Goal: Information Seeking & Learning: Learn about a topic

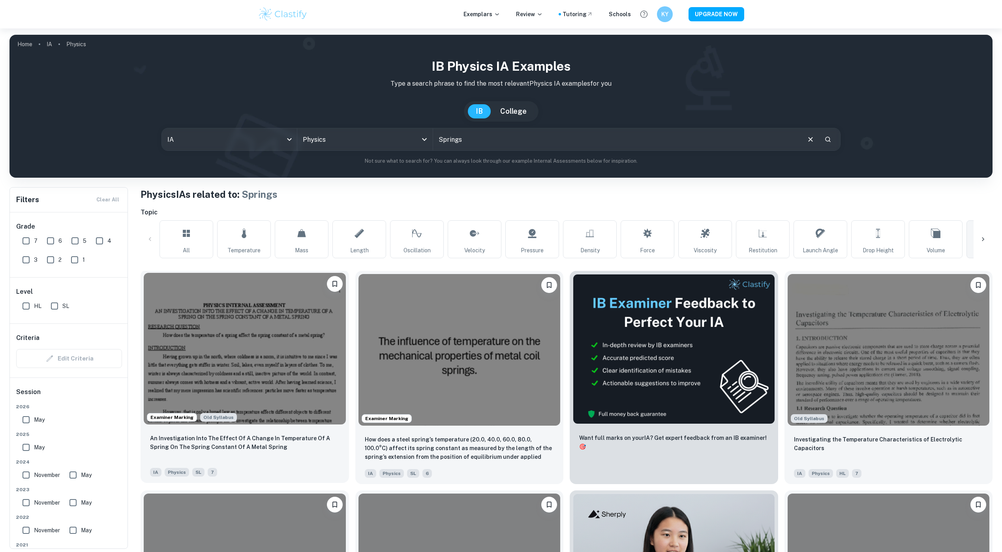
scroll to position [0, 9]
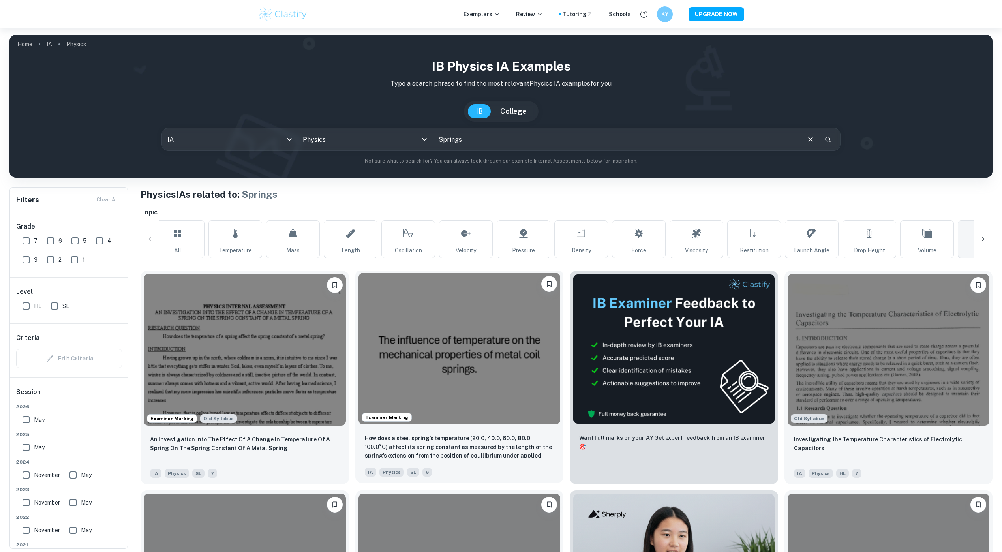
click at [436, 378] on img at bounding box center [460, 349] width 202 height 152
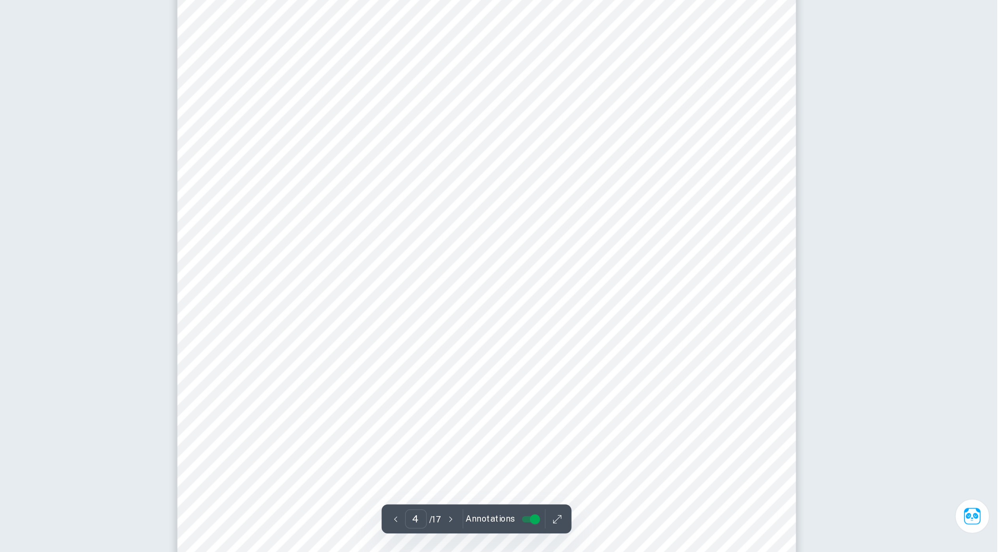
scroll to position [1666, 0]
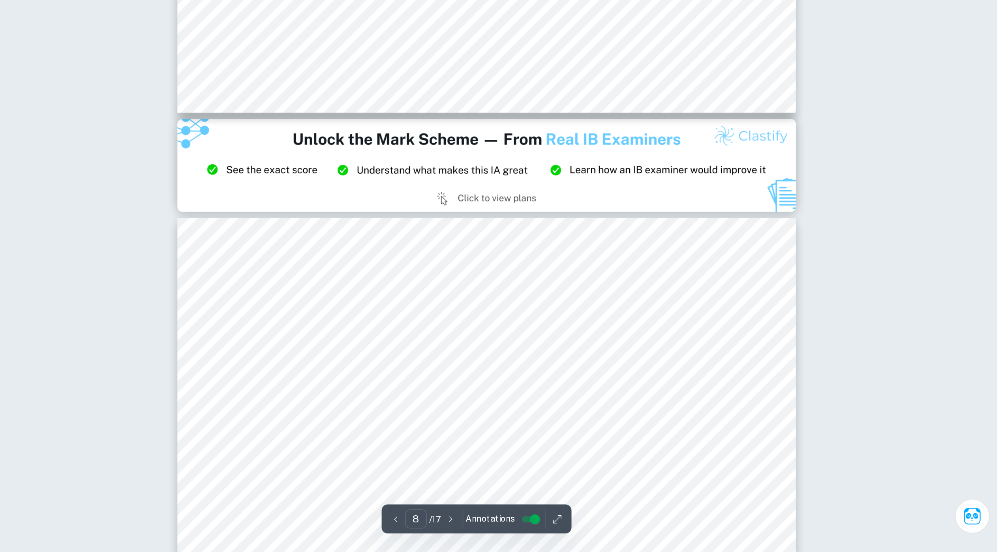
type input "9"
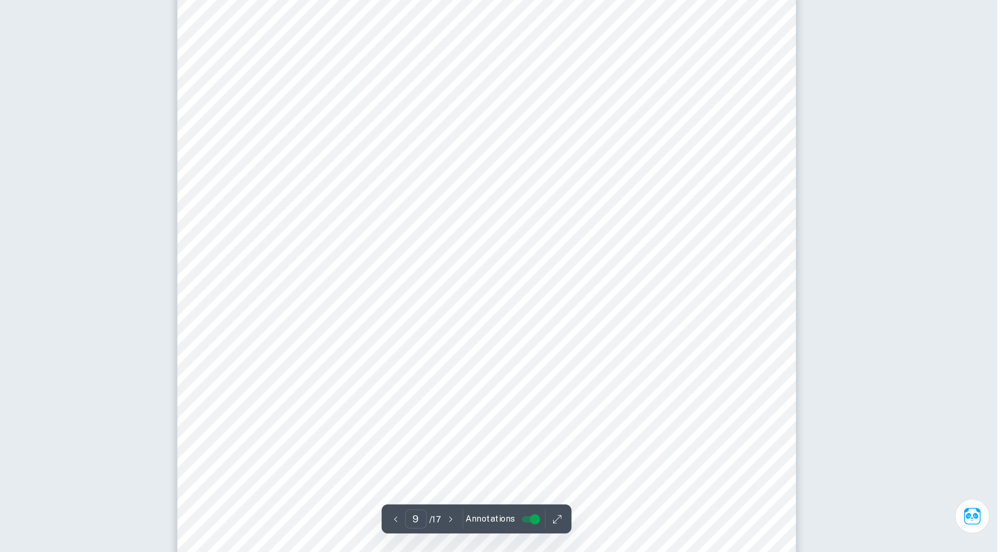
scroll to position [4564, 0]
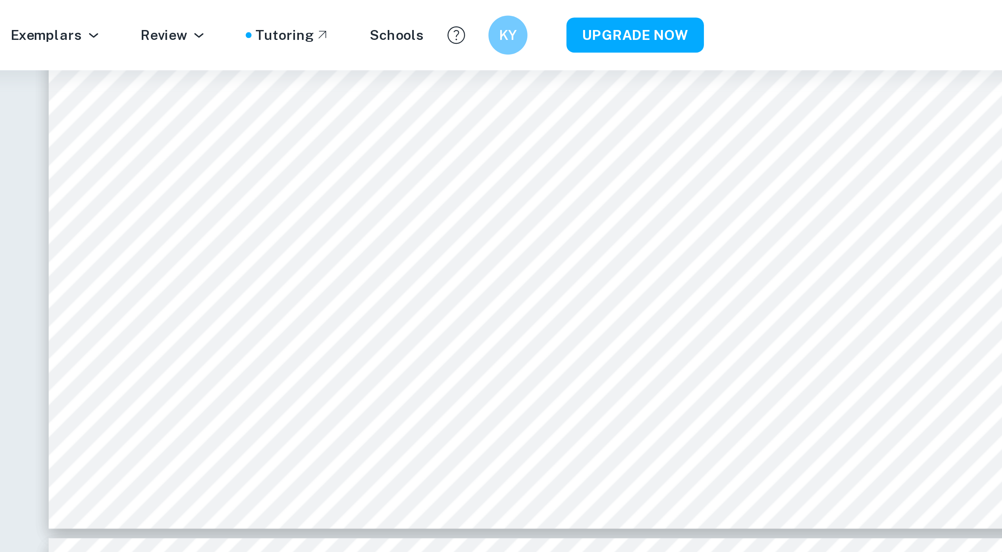
scroll to position [5068, 0]
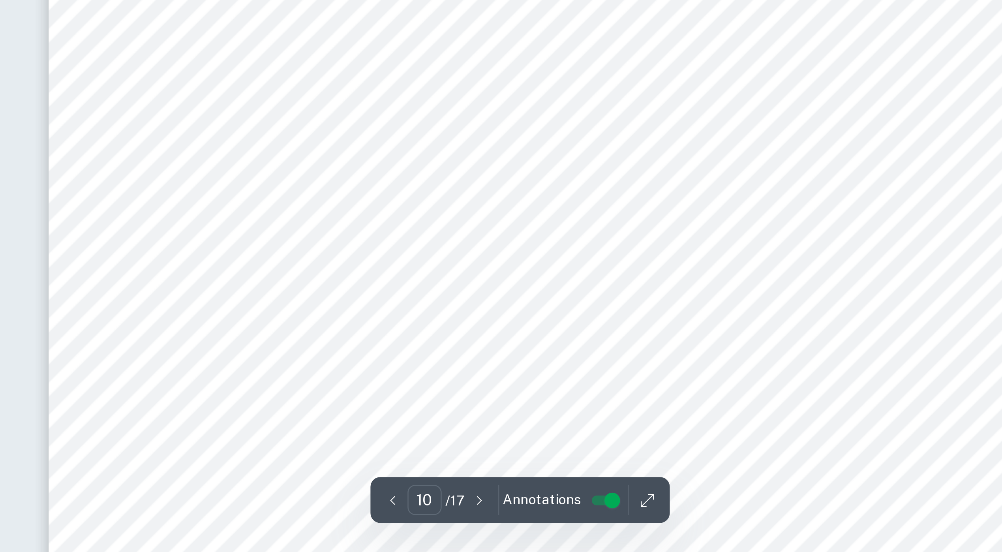
type input "11"
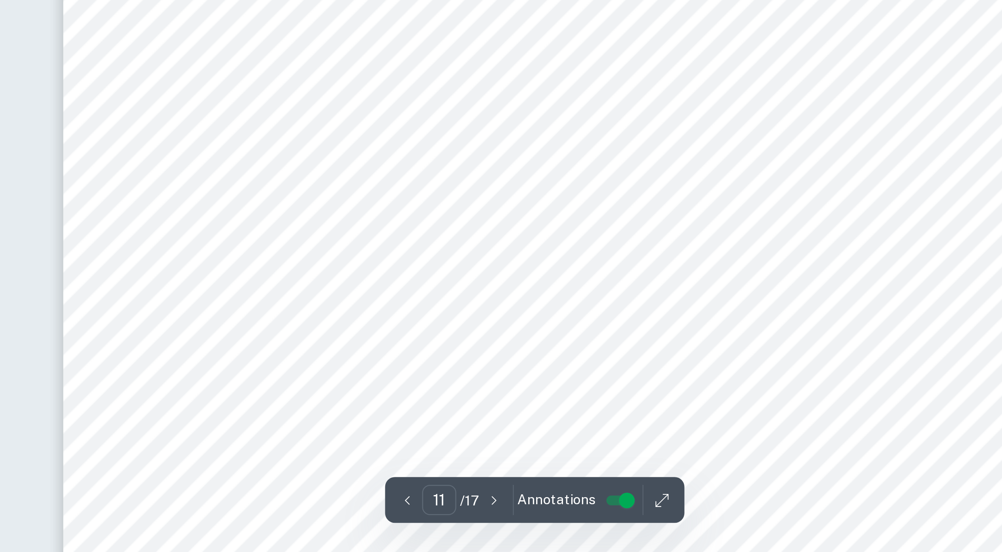
scroll to position [5735, 0]
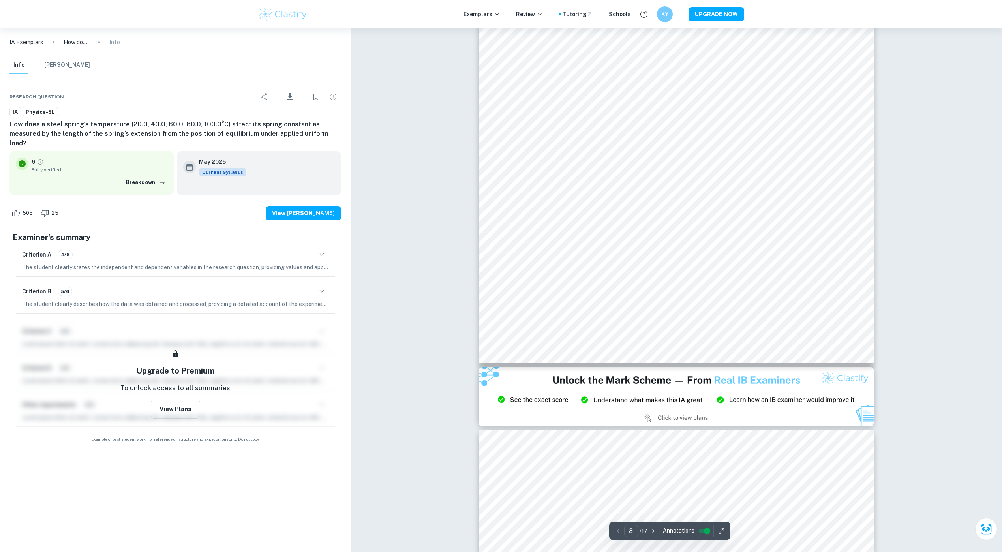
scroll to position [4295, 0]
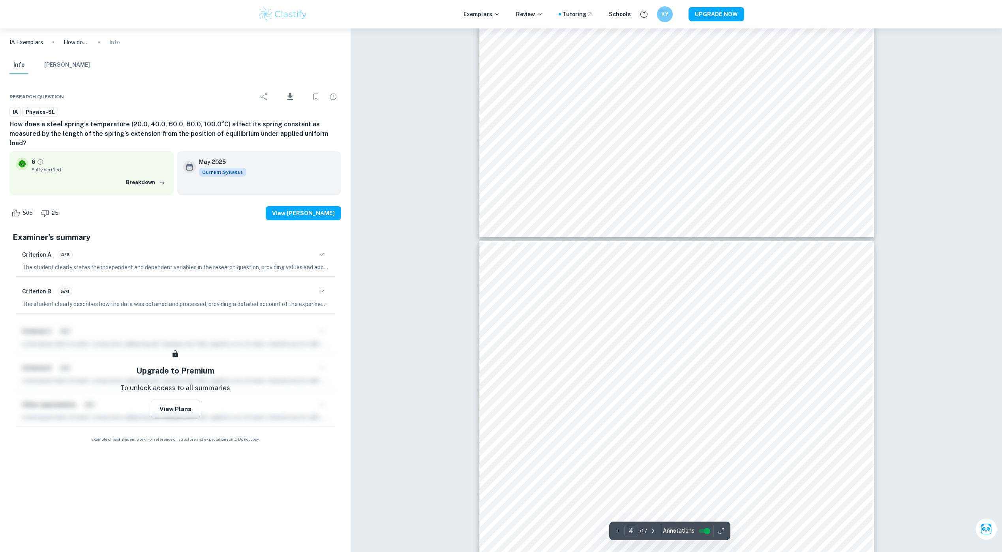
type input "3"
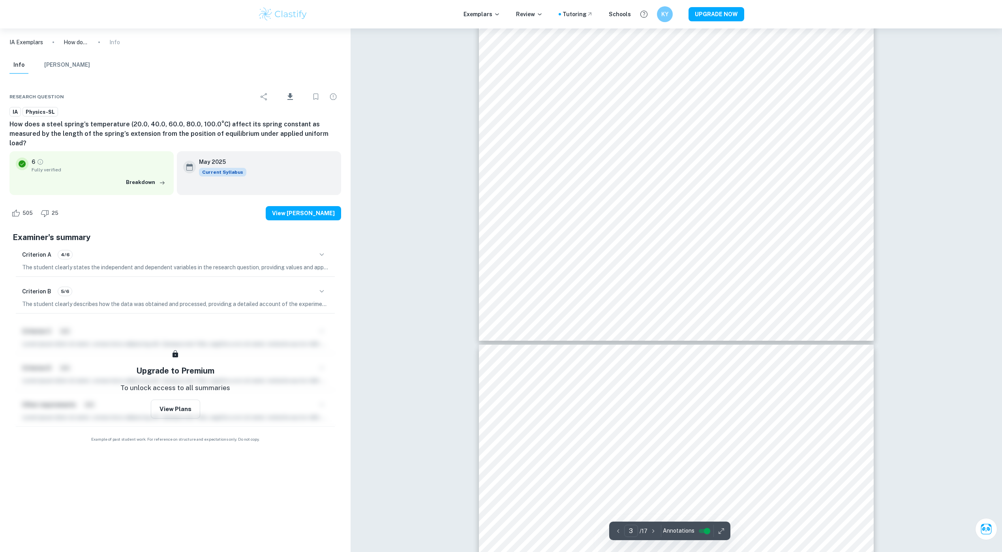
scroll to position [1503, 0]
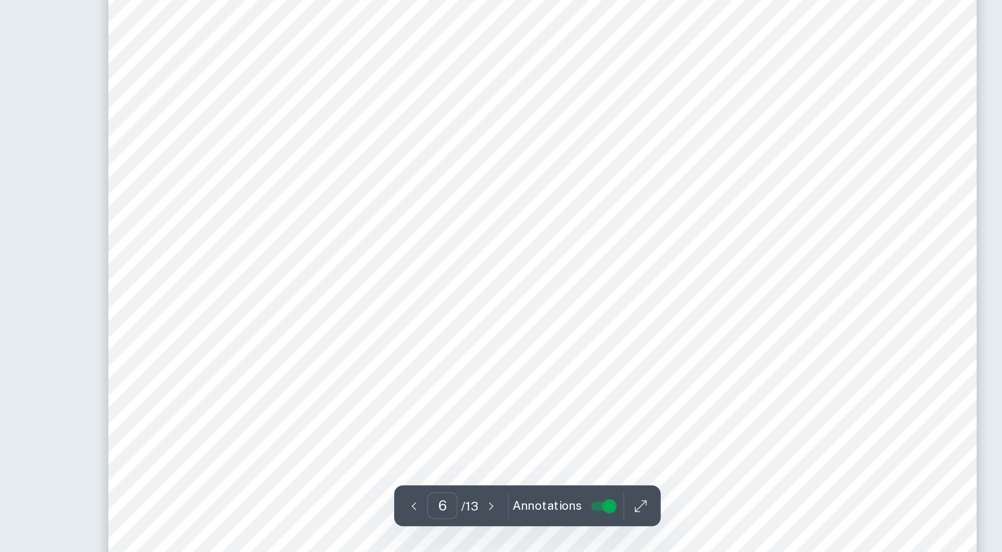
scroll to position [2684, 0]
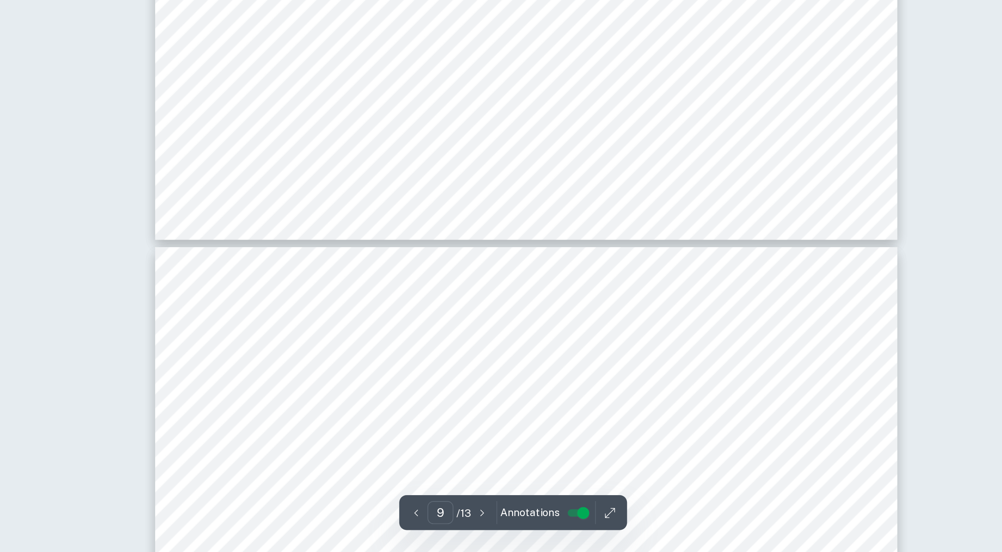
scroll to position [4501, 0]
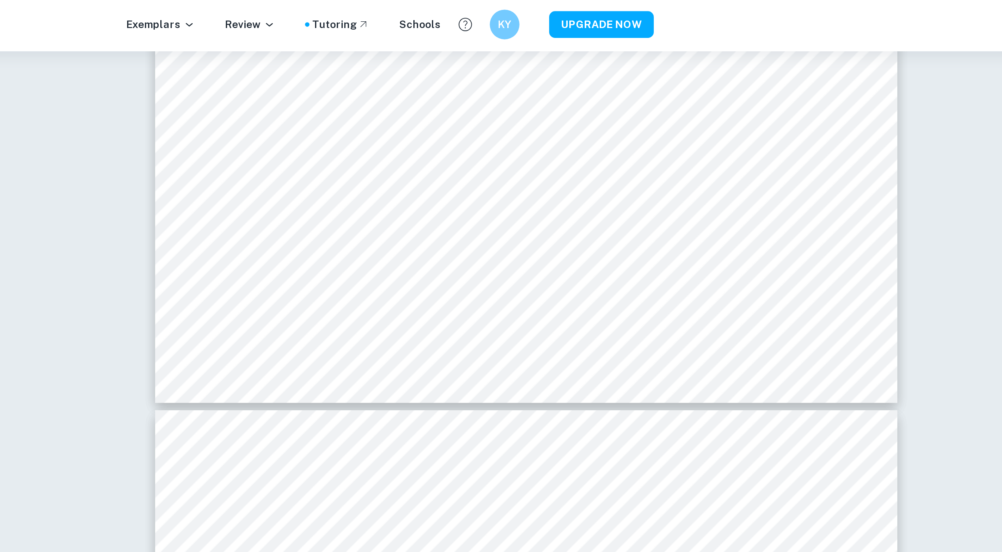
type input "9"
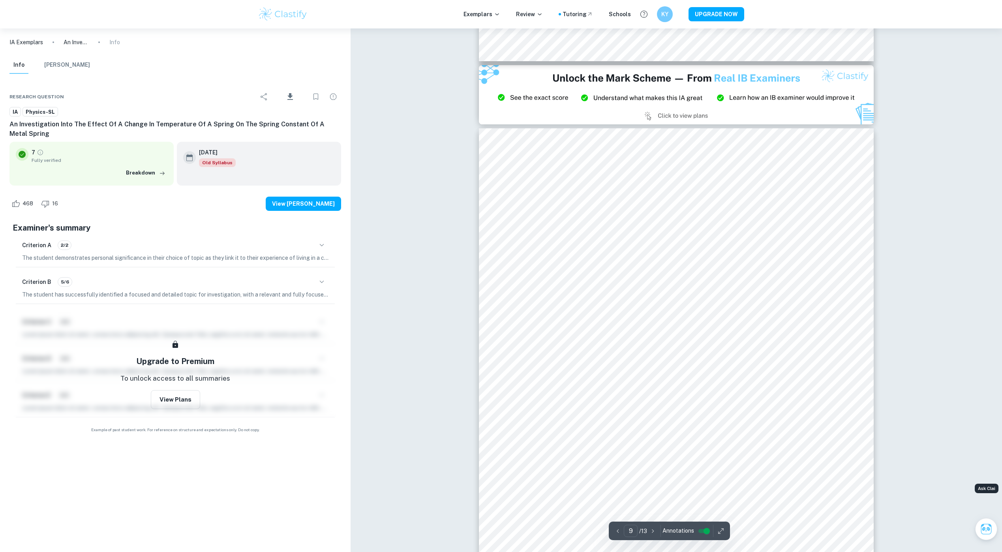
scroll to position [4247, 0]
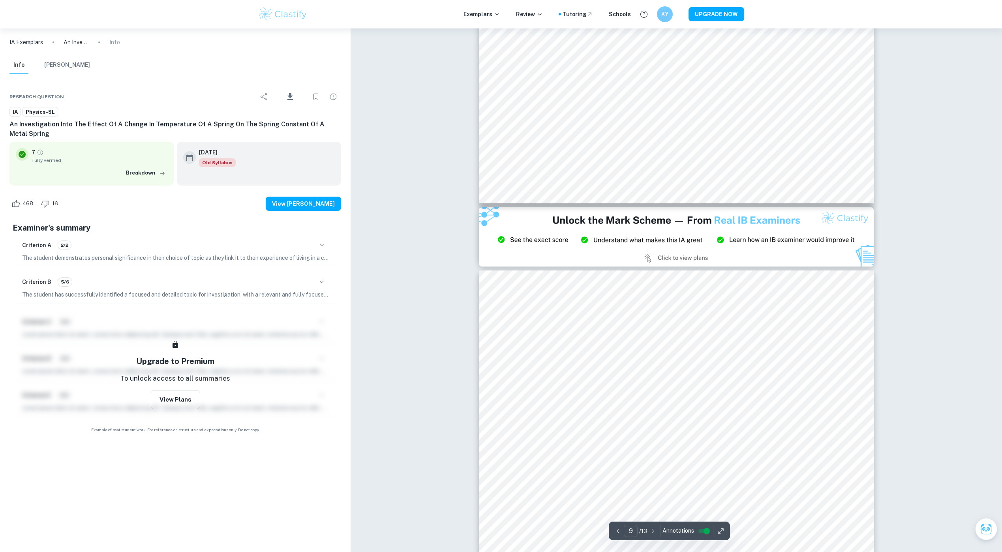
type input "8"
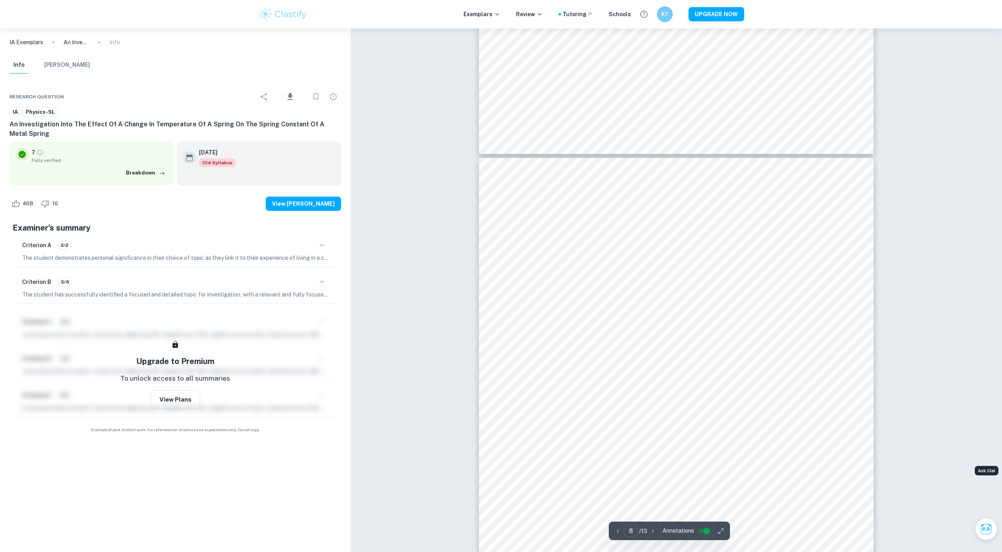
scroll to position [3572, 0]
